Goal: Task Accomplishment & Management: Complete application form

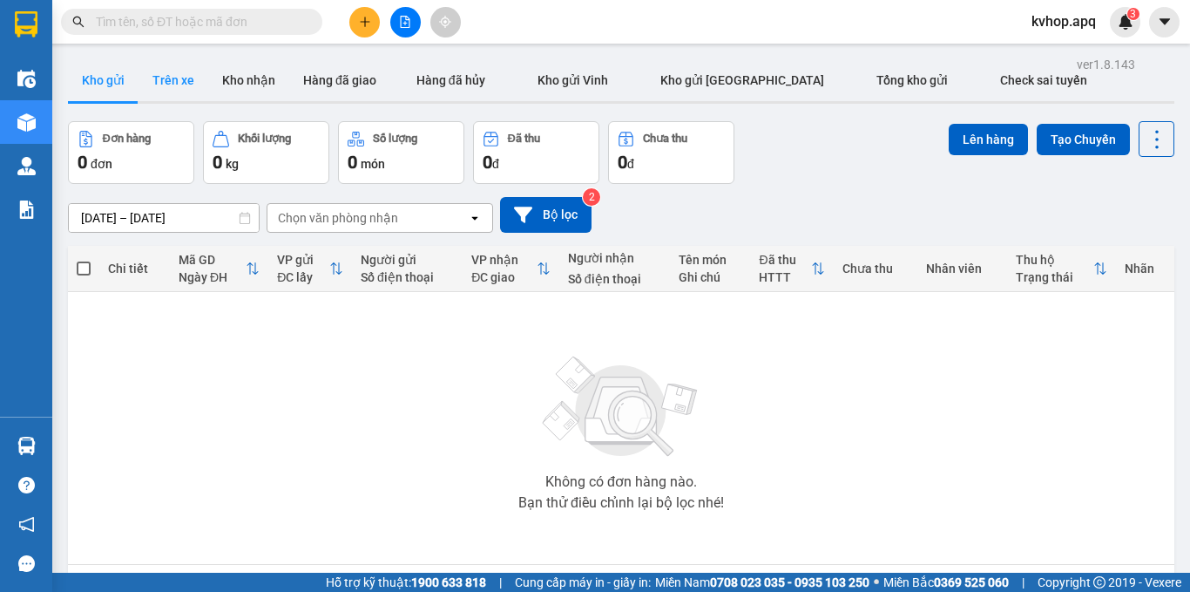
click at [201, 91] on button "Trên xe" at bounding box center [174, 80] width 70 height 42
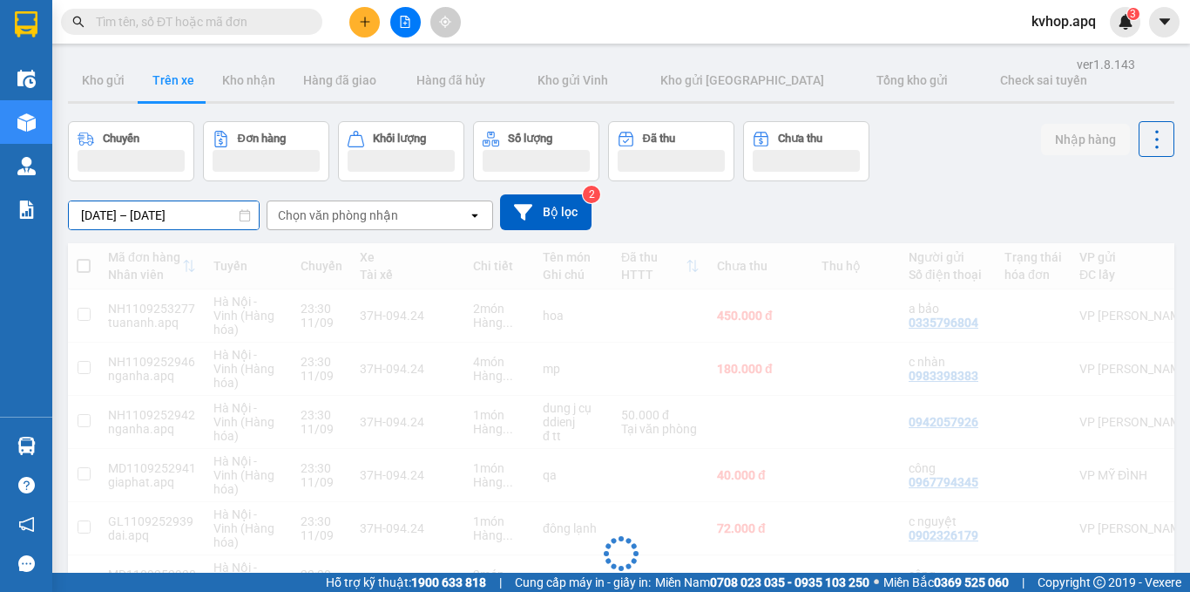
click at [115, 212] on input "[DATE] – [DATE]" at bounding box center [164, 215] width 190 height 28
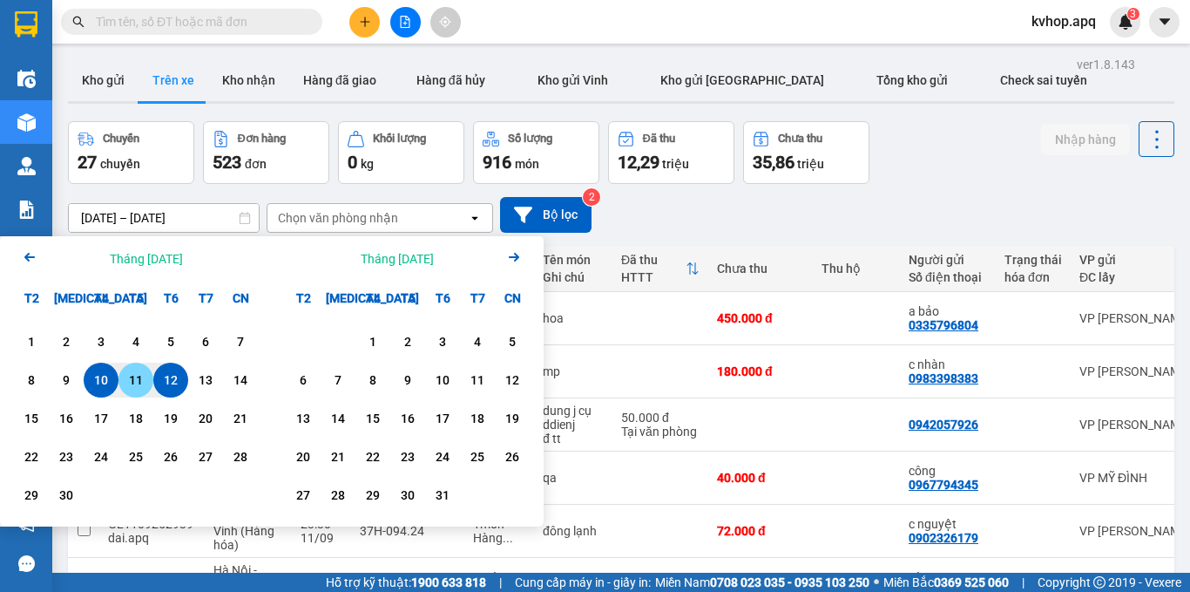
click at [132, 372] on div "11" at bounding box center [136, 379] width 24 height 21
click at [133, 372] on div "11" at bounding box center [136, 379] width 24 height 21
type input "[DATE] – [DATE]"
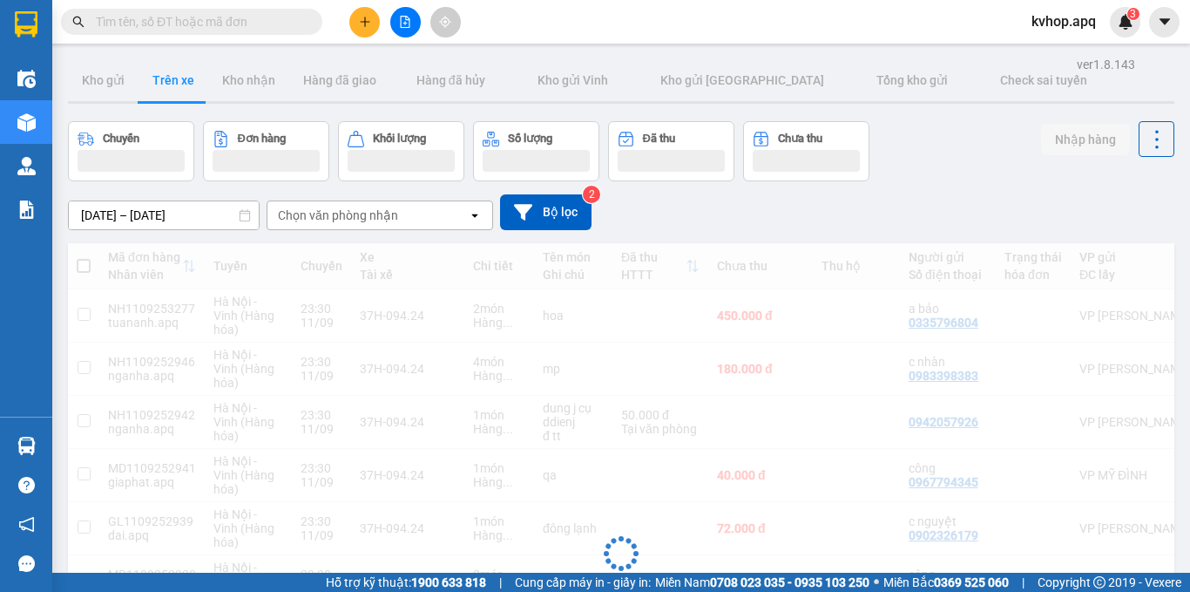
click at [301, 220] on div "Chọn văn phòng nhận" at bounding box center [338, 214] width 120 height 17
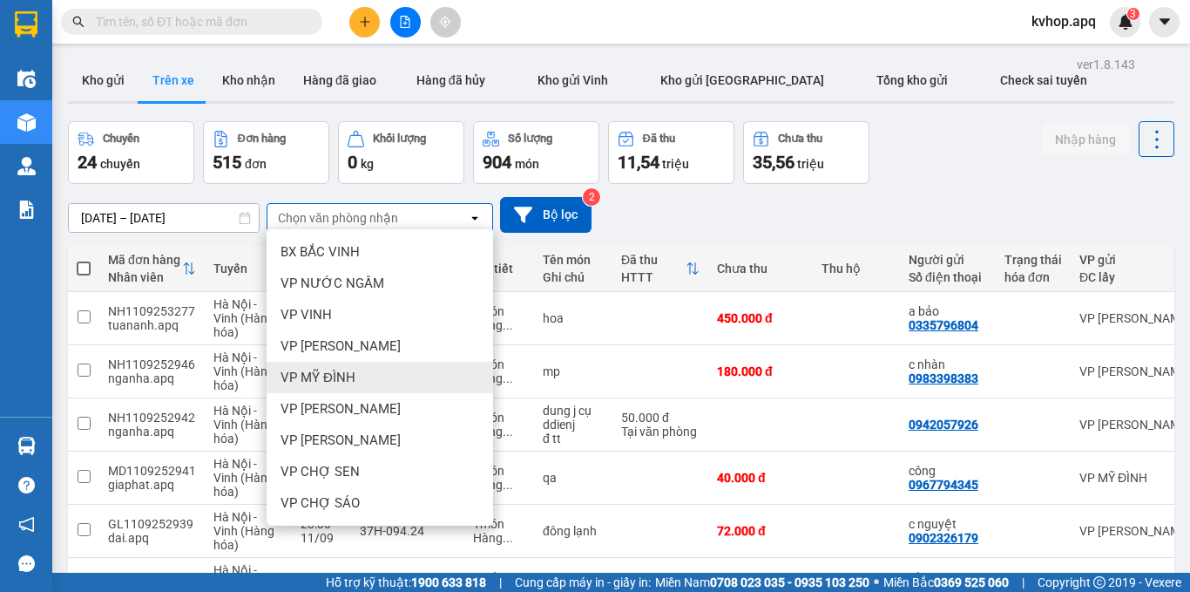
scroll to position [87, 0]
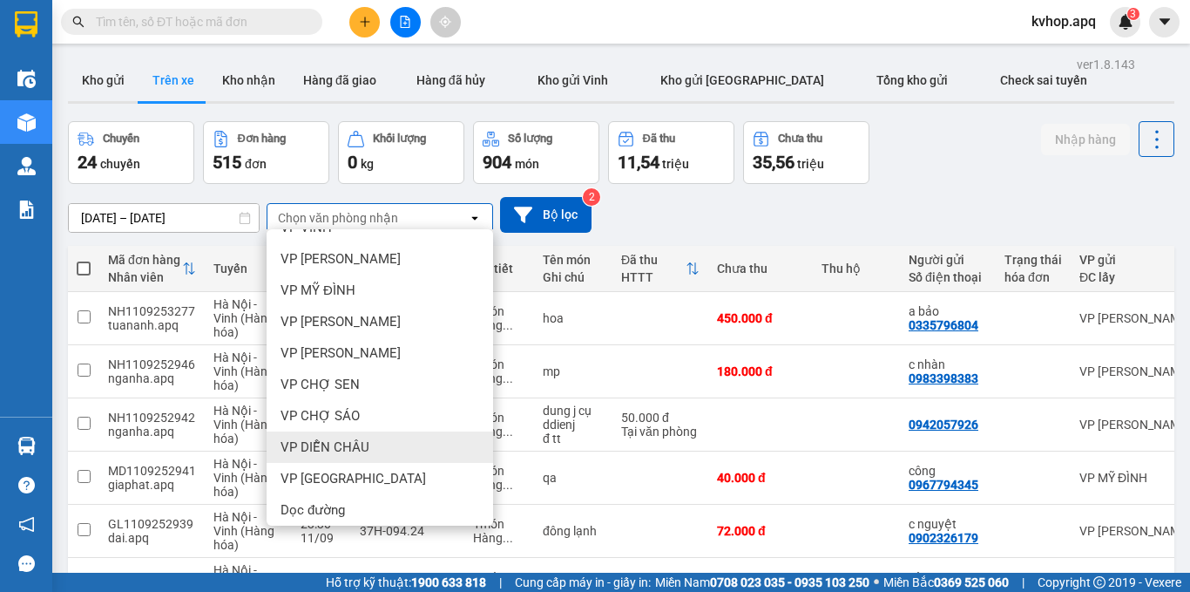
click at [322, 452] on span "VP DIỄN CHÂU" at bounding box center [325, 446] width 89 height 17
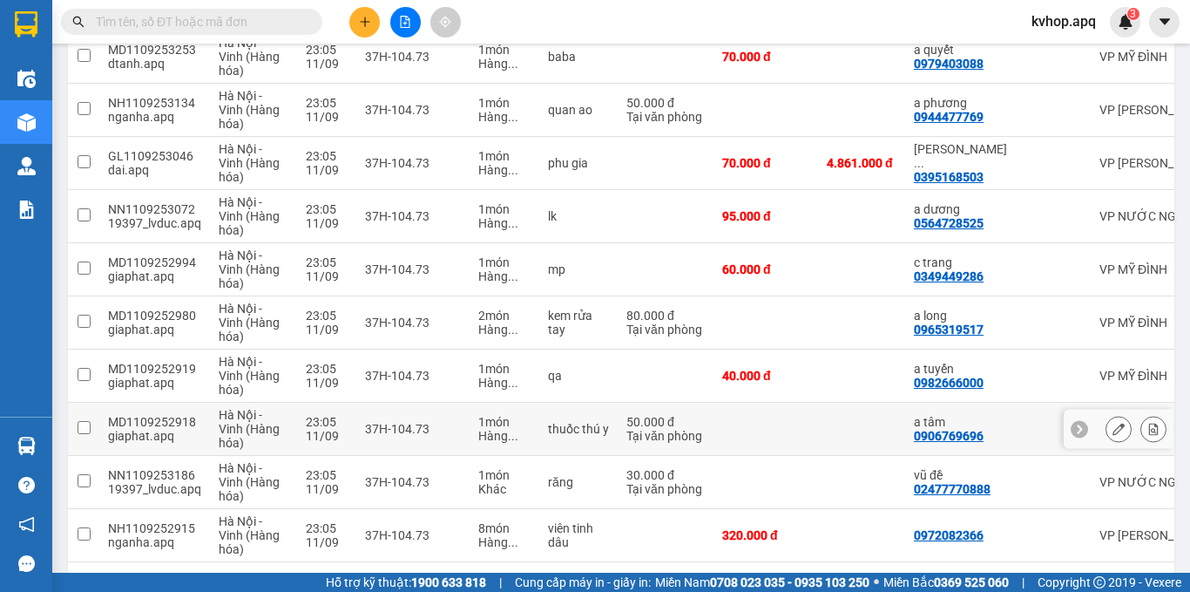
scroll to position [329, 0]
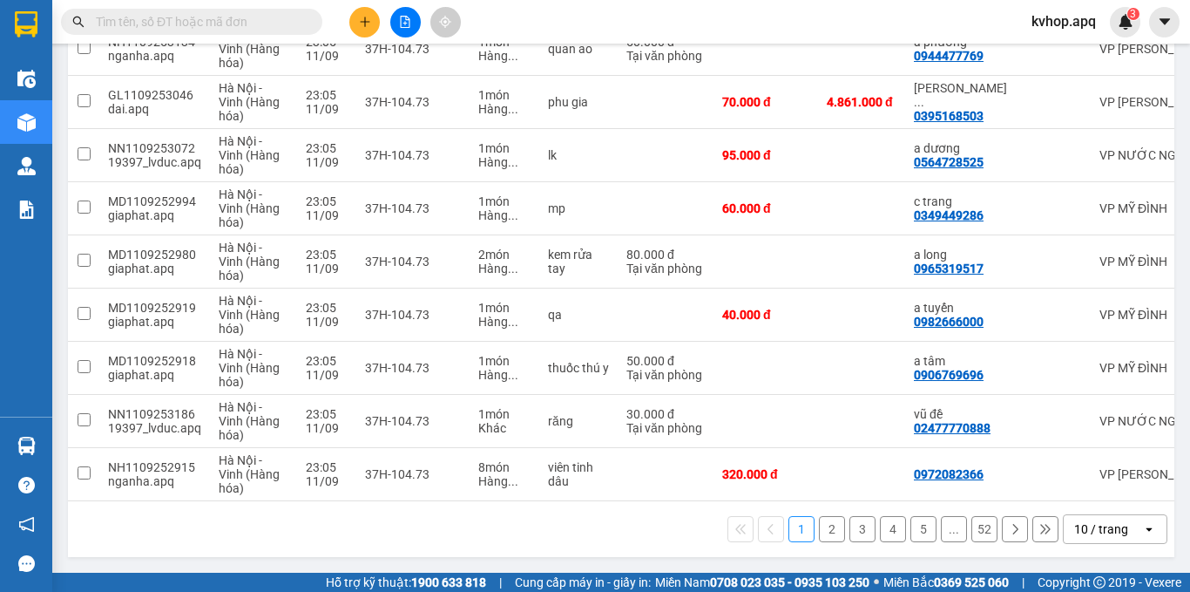
click at [822, 530] on button "2" at bounding box center [832, 529] width 26 height 26
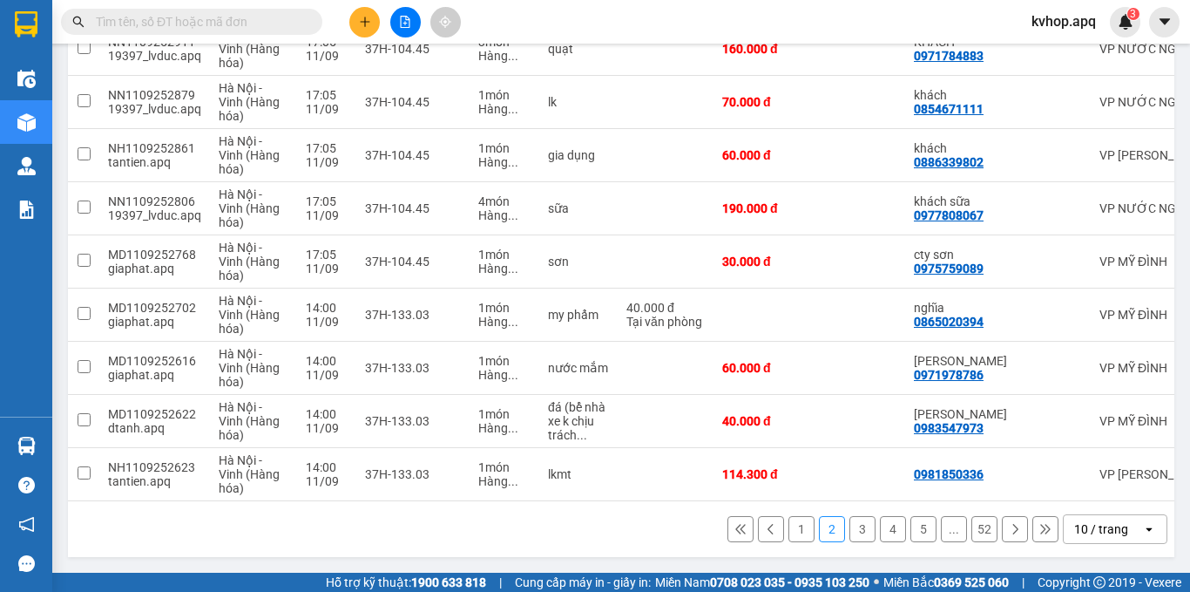
click at [819, 525] on button "2" at bounding box center [832, 529] width 26 height 26
click at [789, 524] on button "1" at bounding box center [802, 529] width 26 height 26
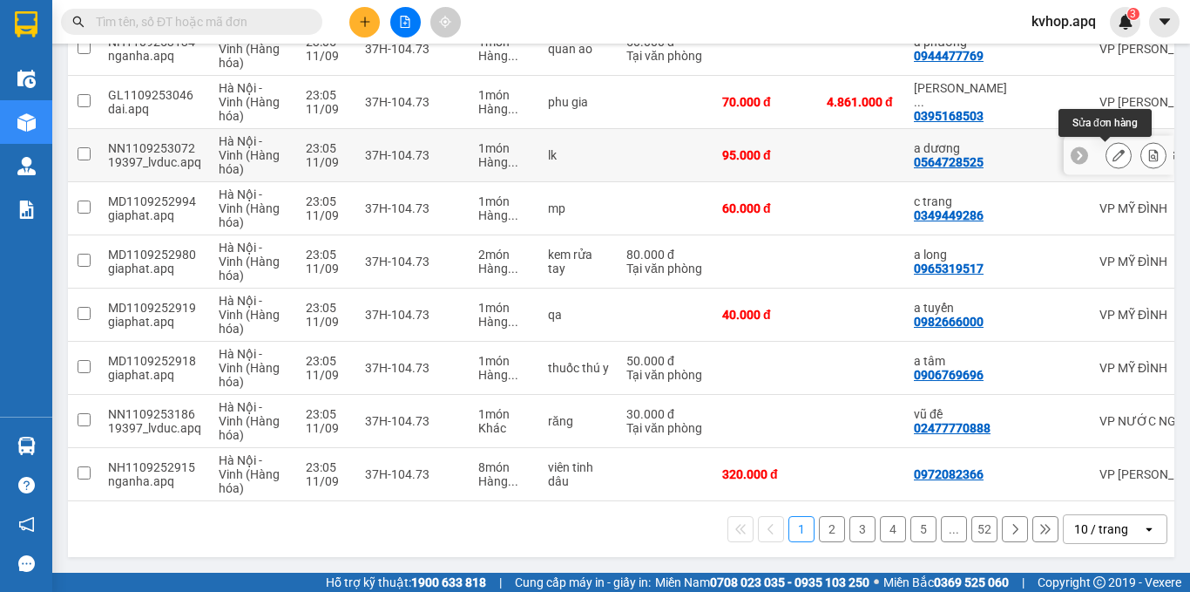
click at [1113, 151] on icon at bounding box center [1119, 155] width 12 height 12
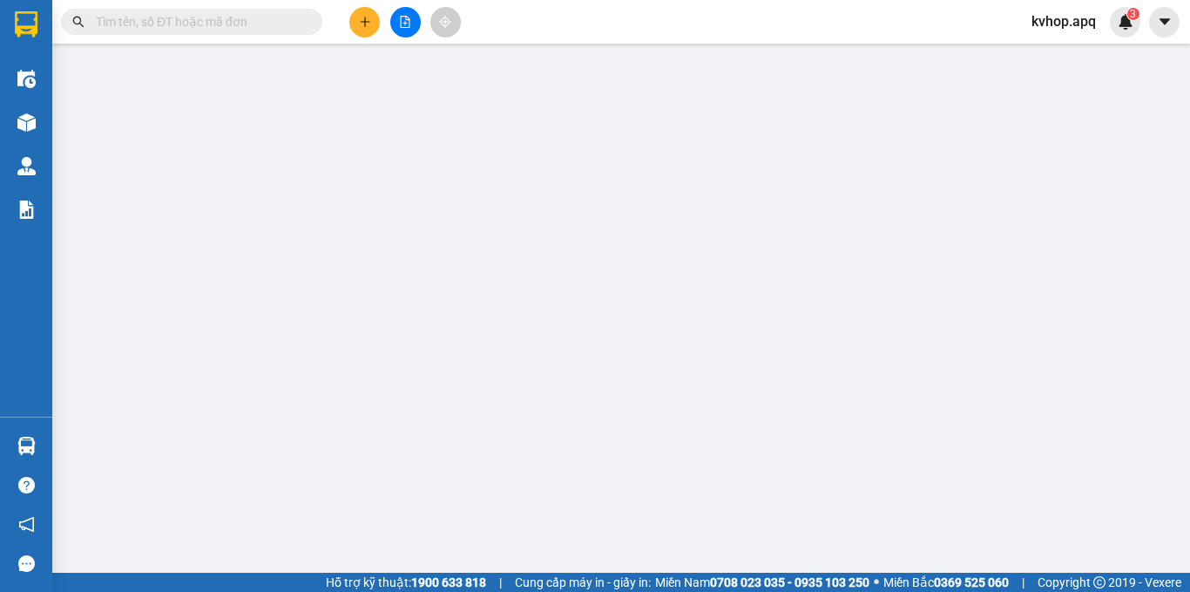
type input "0564728525"
type input "a dương"
type input "0984251999"
type input "anh trọng"
checkbox input "true"
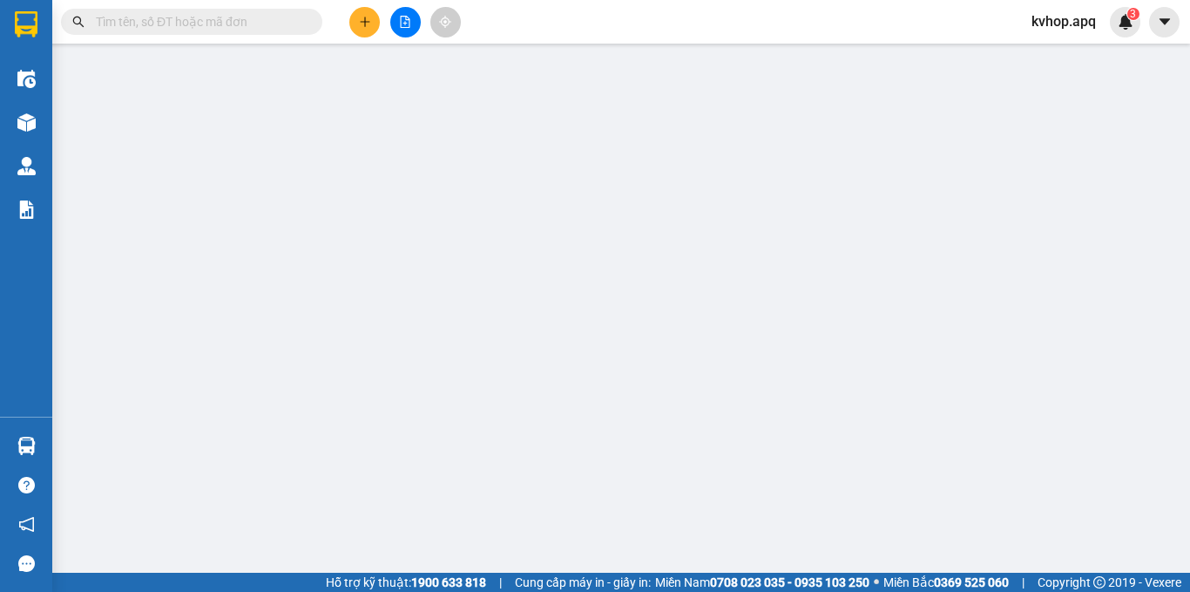
type input "vp"
type input "95.000"
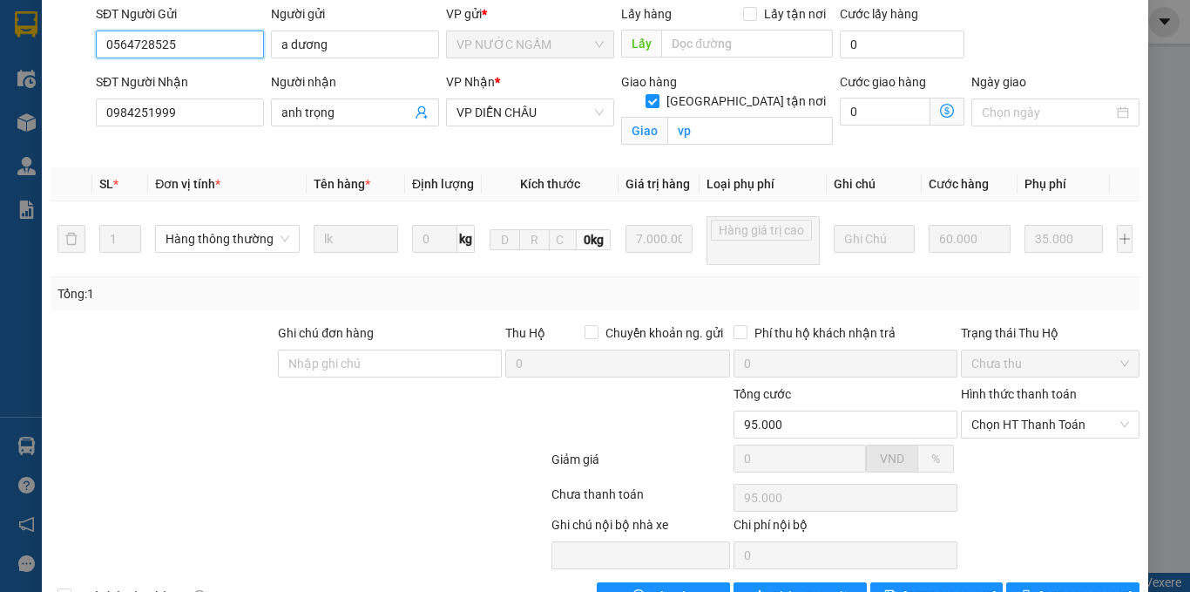
scroll to position [227, 0]
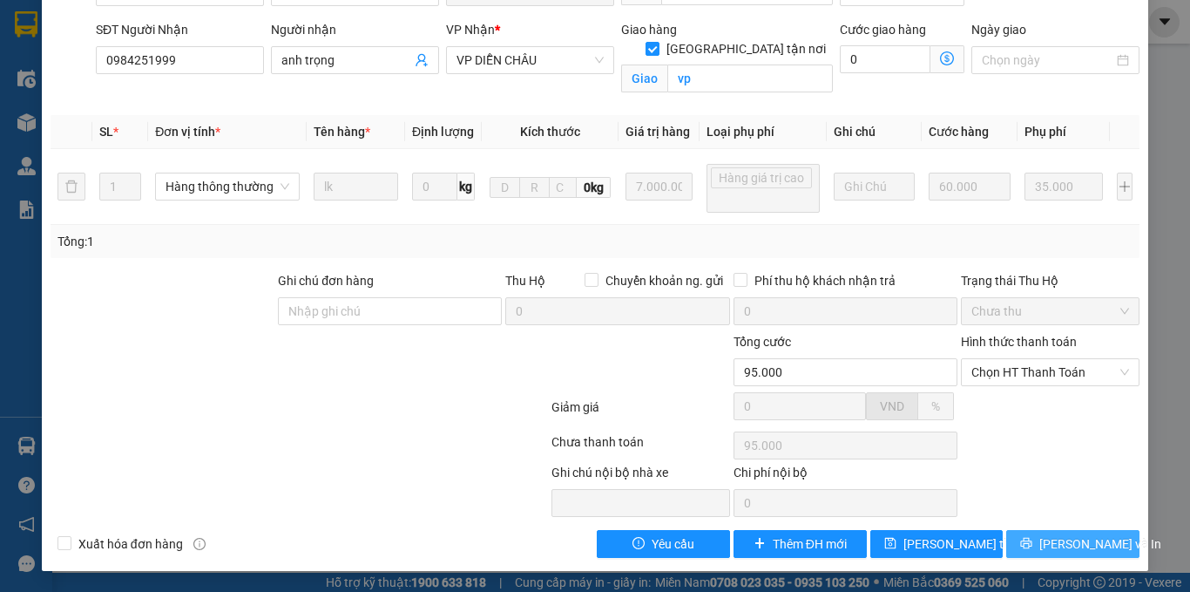
click at [1066, 539] on span "[PERSON_NAME] và In" at bounding box center [1100, 543] width 122 height 19
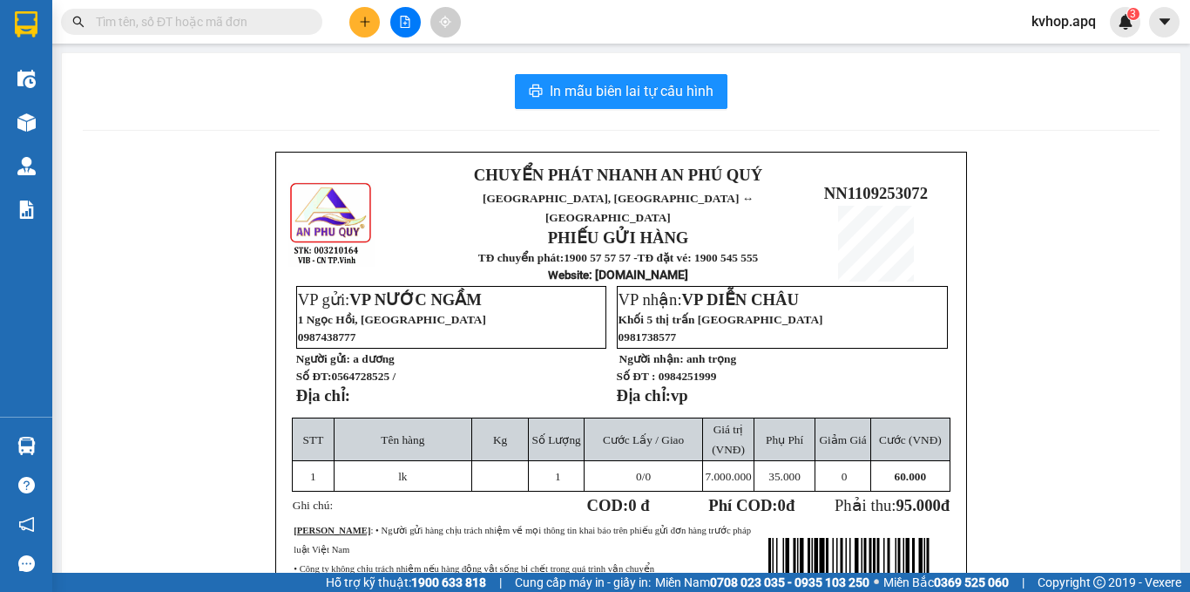
scroll to position [87, 0]
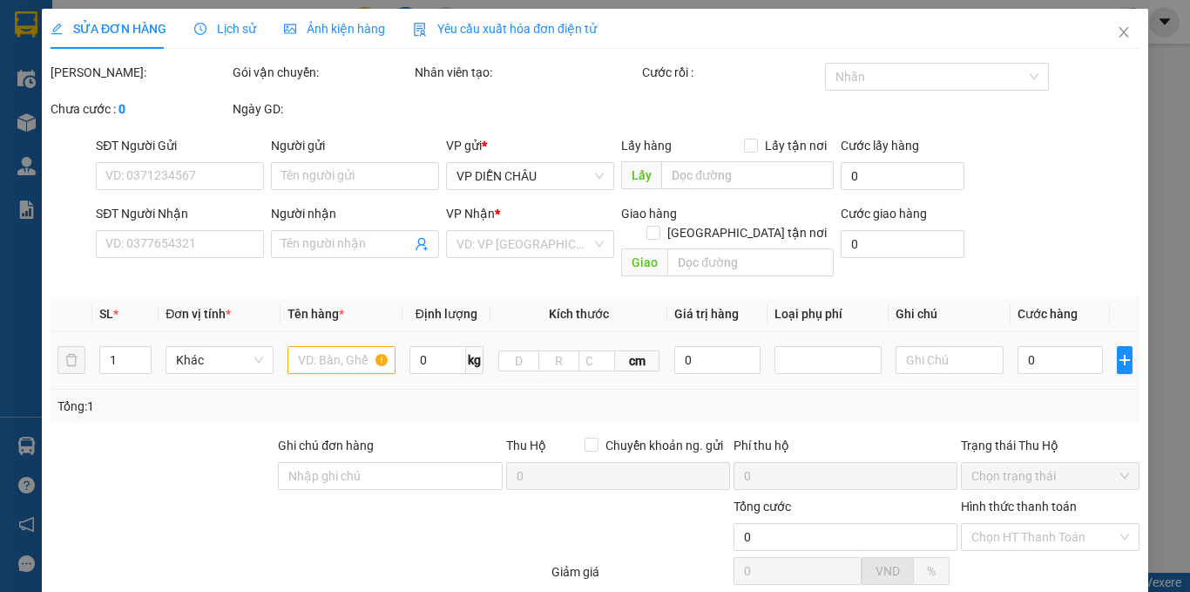
type input "0564728525"
type input "a dương"
type input "0984251999"
type input "anh trọng"
checkbox input "true"
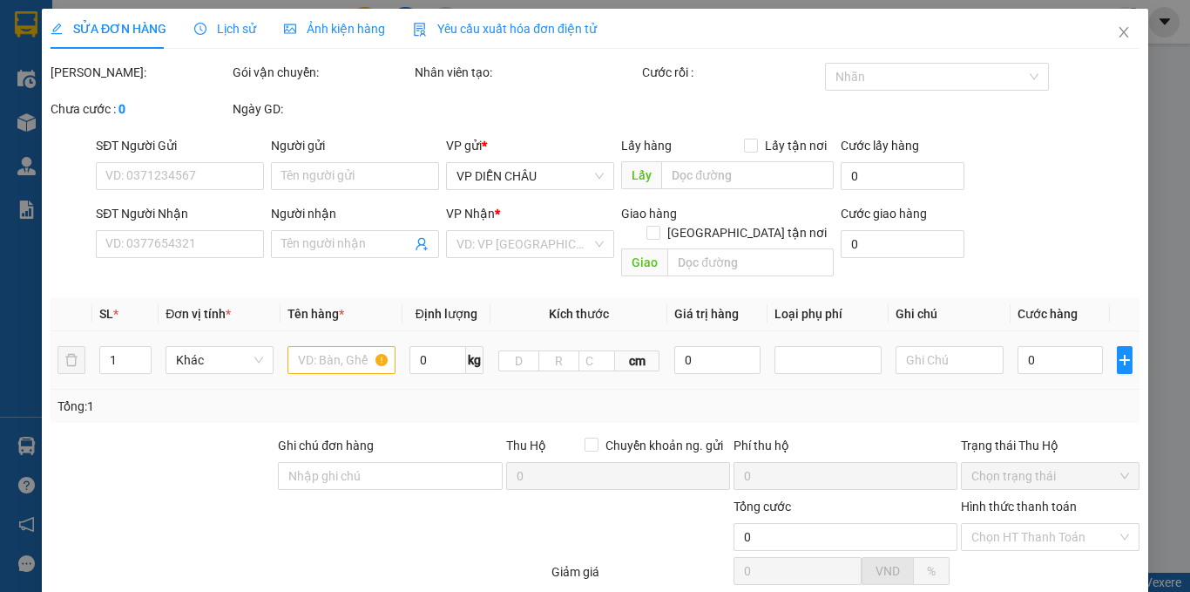
type input "vp"
type input "95.000"
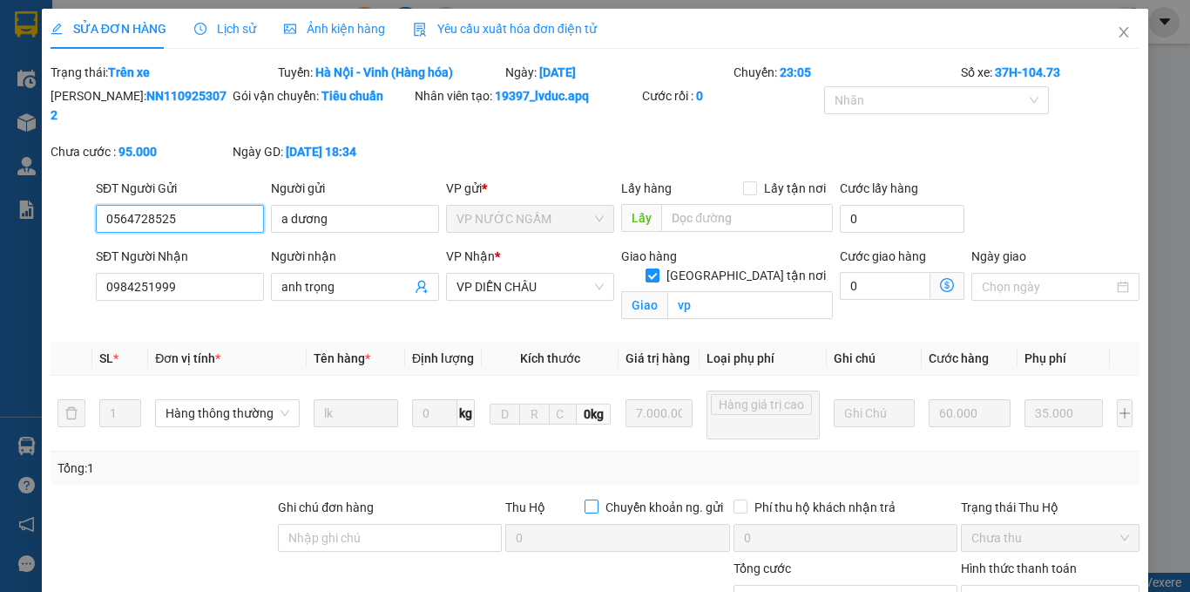
scroll to position [87, 0]
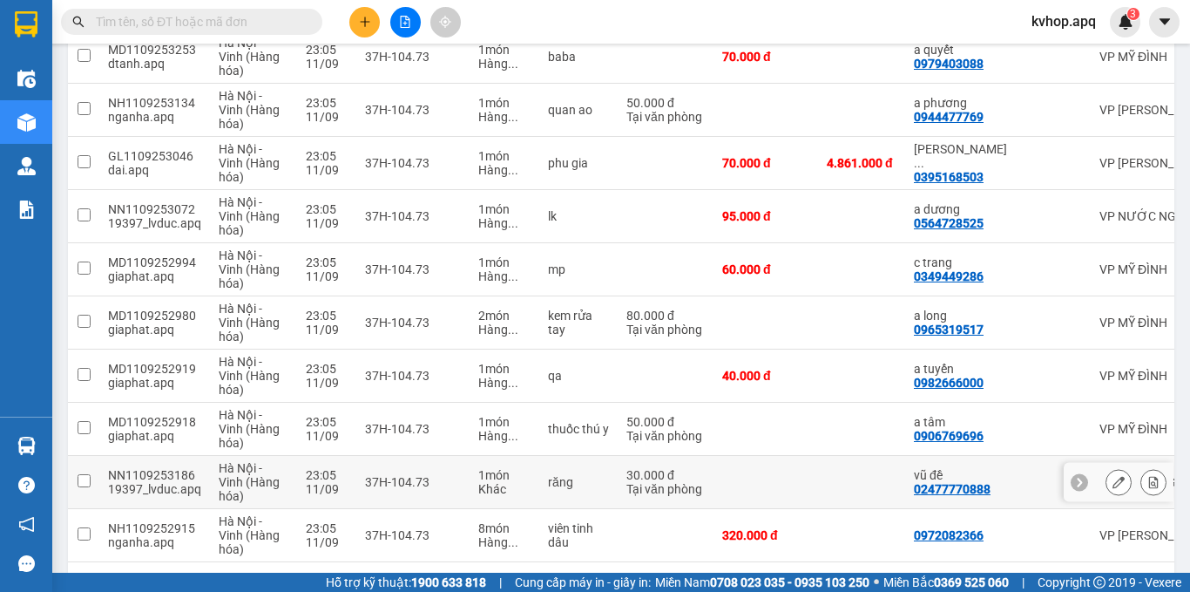
scroll to position [329, 0]
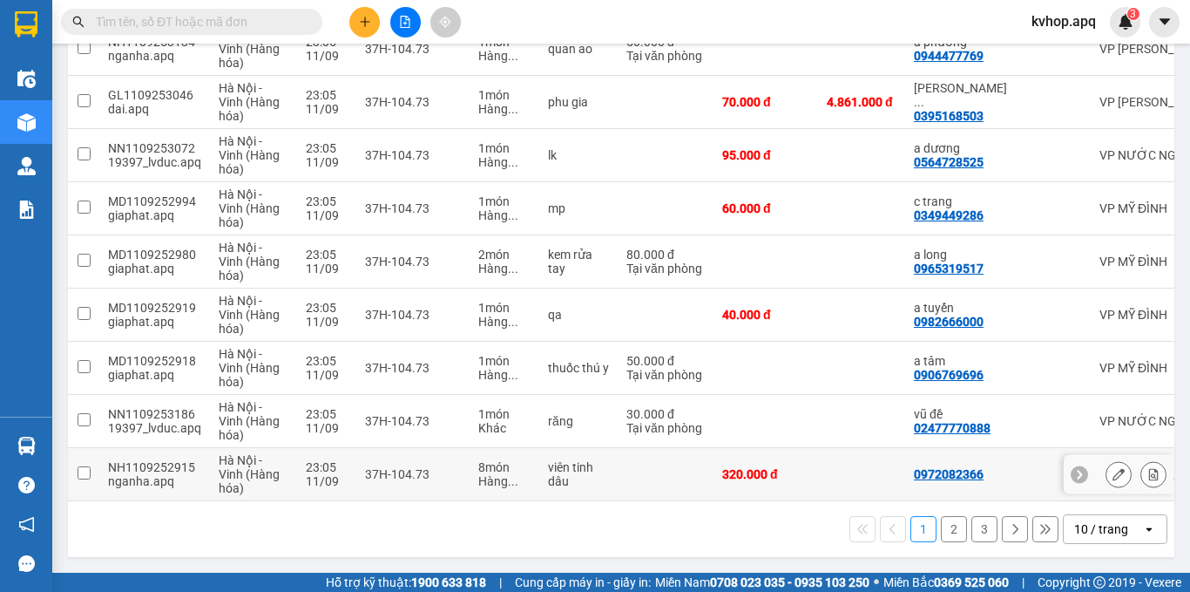
click at [1113, 468] on icon at bounding box center [1119, 474] width 12 height 12
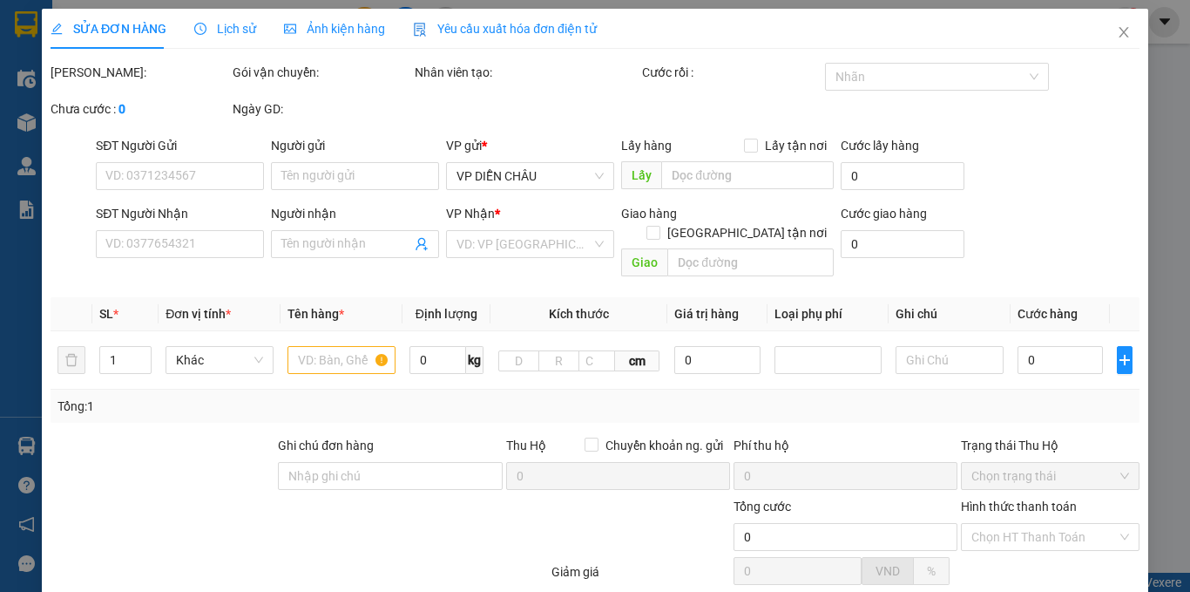
type input "0972082366"
type input "0976289056"
type input "c cúc"
type input "320.000"
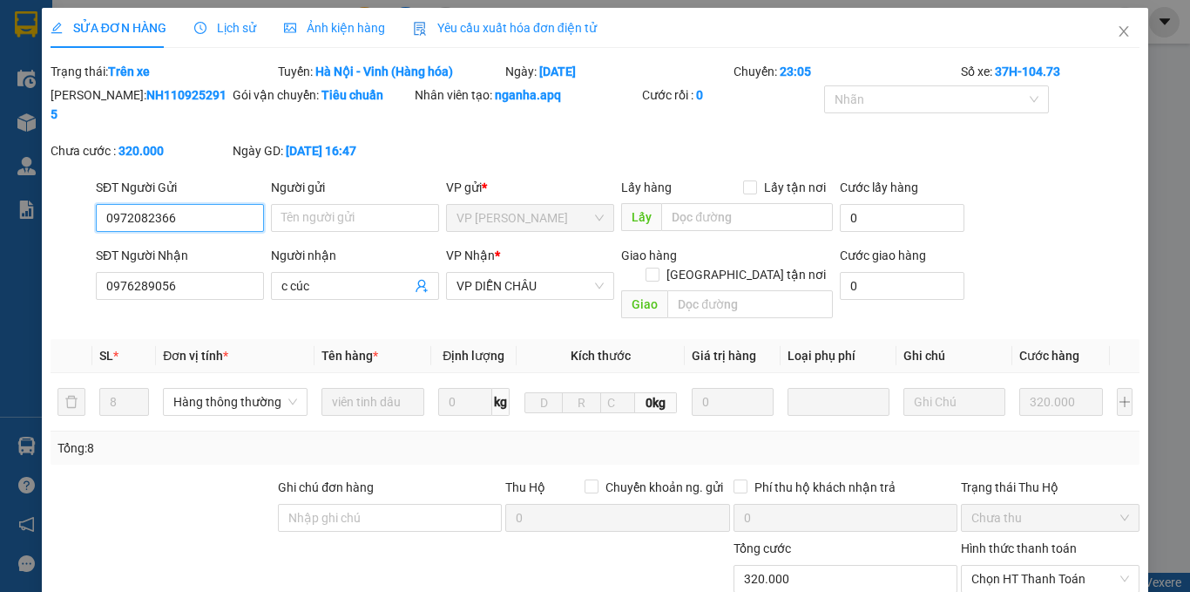
scroll to position [169, 0]
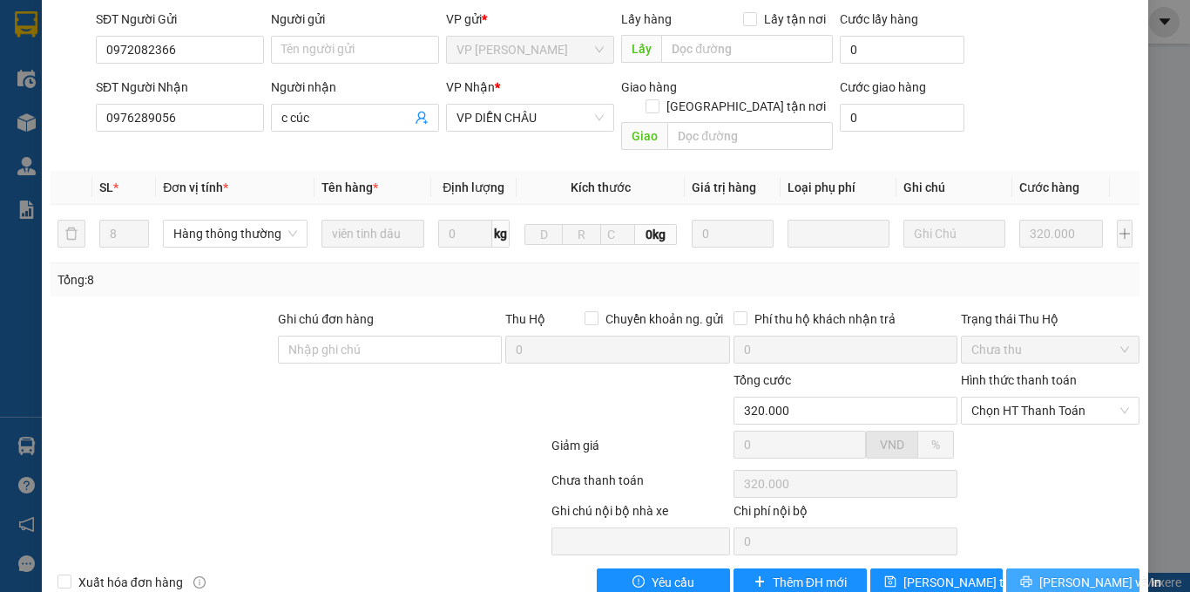
click at [1084, 572] on span "[PERSON_NAME] và In" at bounding box center [1100, 581] width 122 height 19
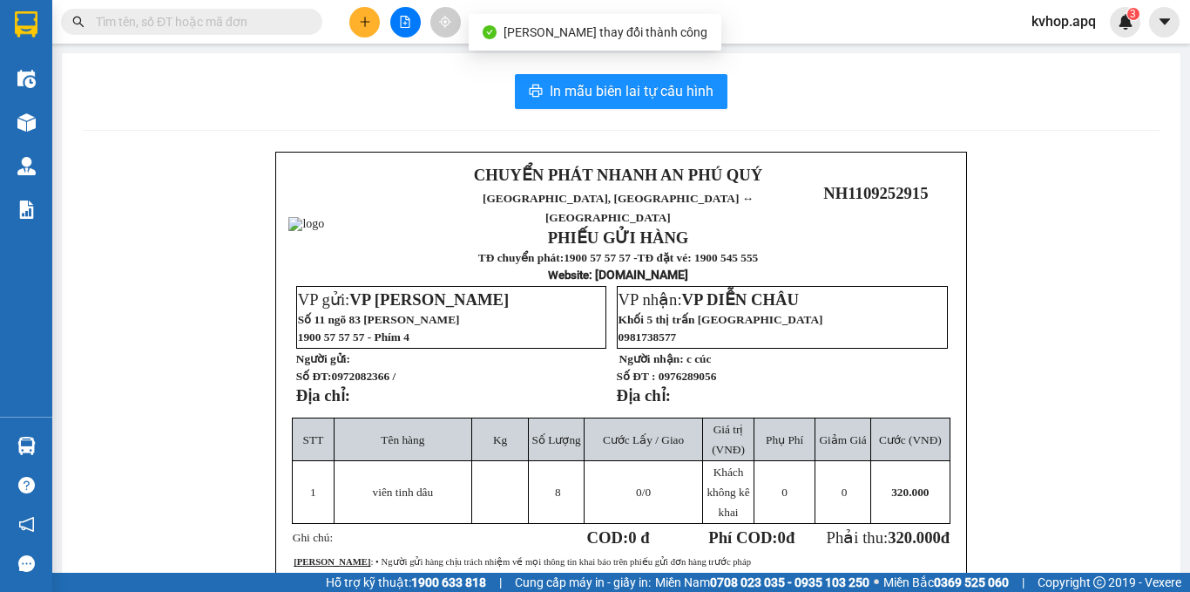
scroll to position [87, 0]
